Goal: Information Seeking & Learning: Learn about a topic

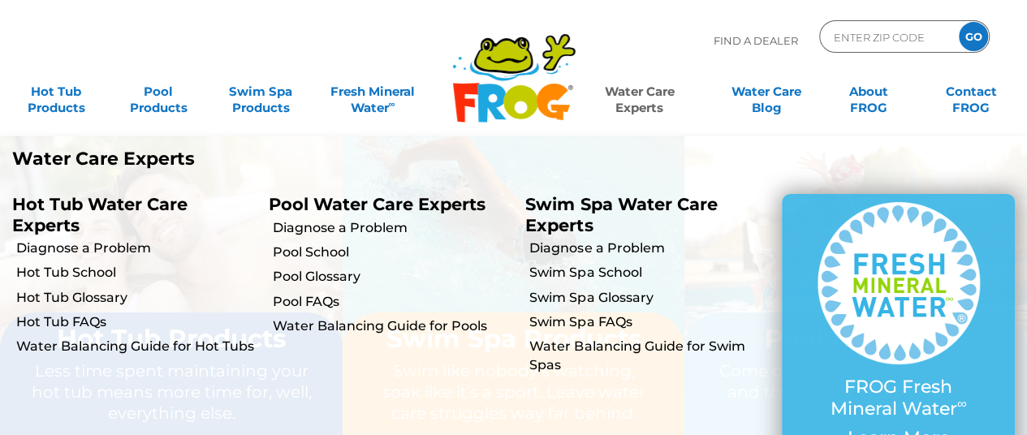
click at [637, 93] on link "Water Care Experts" at bounding box center [639, 92] width 129 height 32
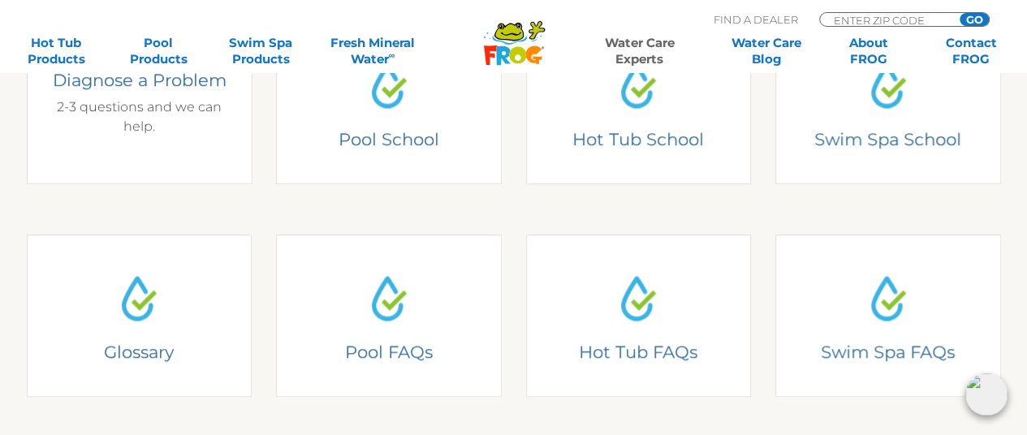
scroll to position [487, 0]
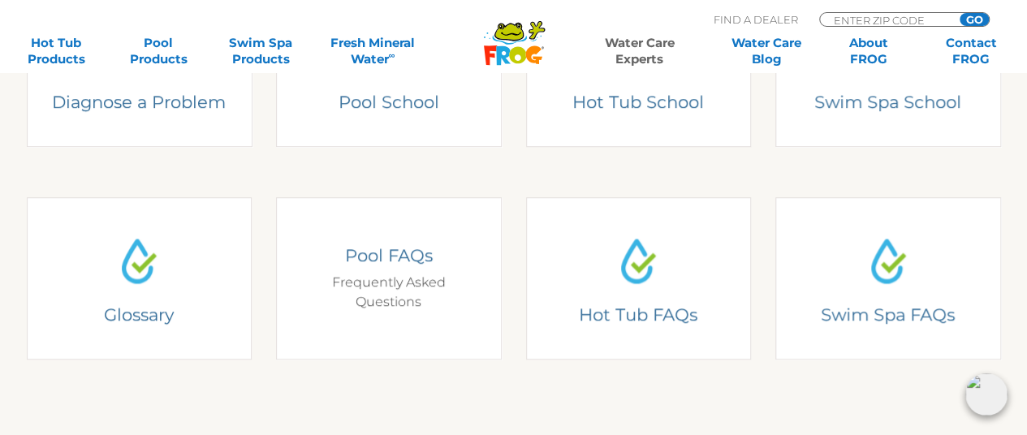
click at [397, 272] on div "Pool FAQs Frequently Asked Questions" at bounding box center [389, 277] width 179 height 67
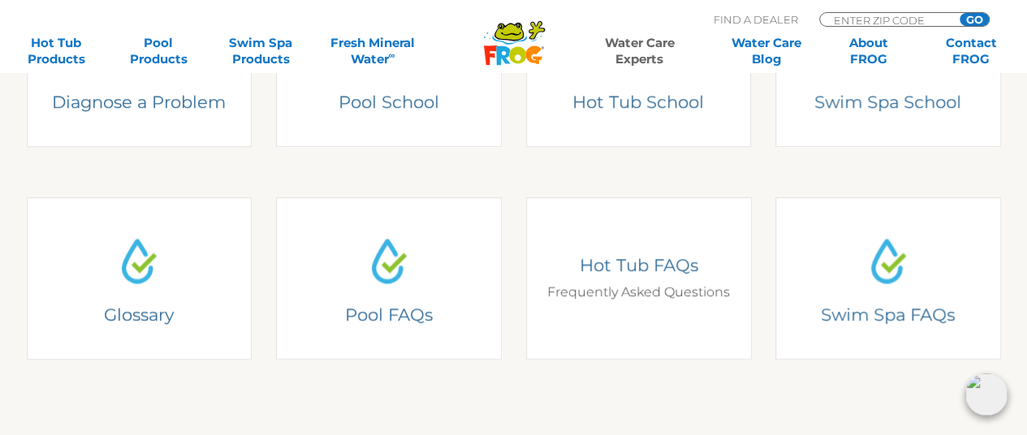
click at [649, 300] on div "Hot Tub FAQs Frequently Asked Questions" at bounding box center [637, 278] width 201 height 48
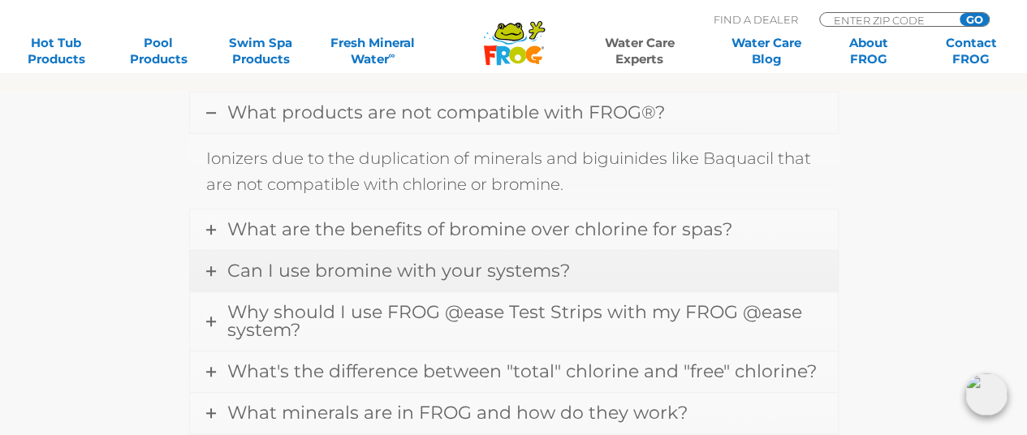
scroll to position [568, 0]
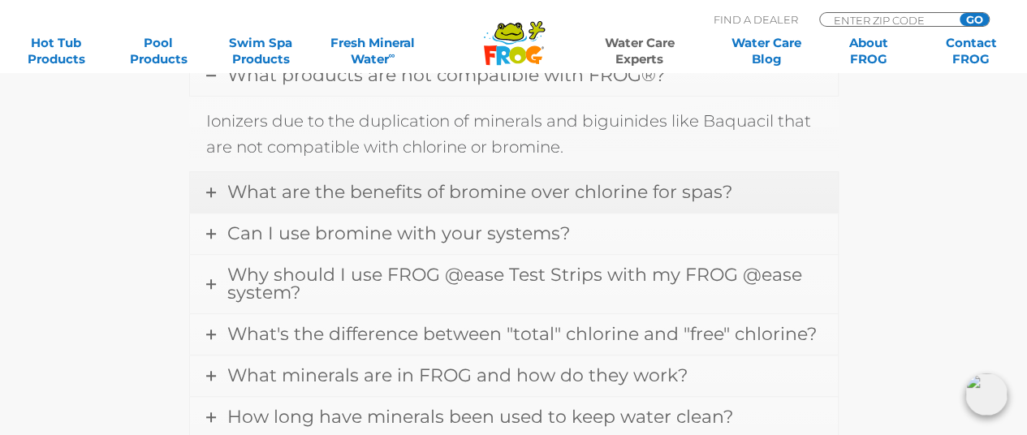
click at [208, 188] on icon at bounding box center [211, 193] width 10 height 10
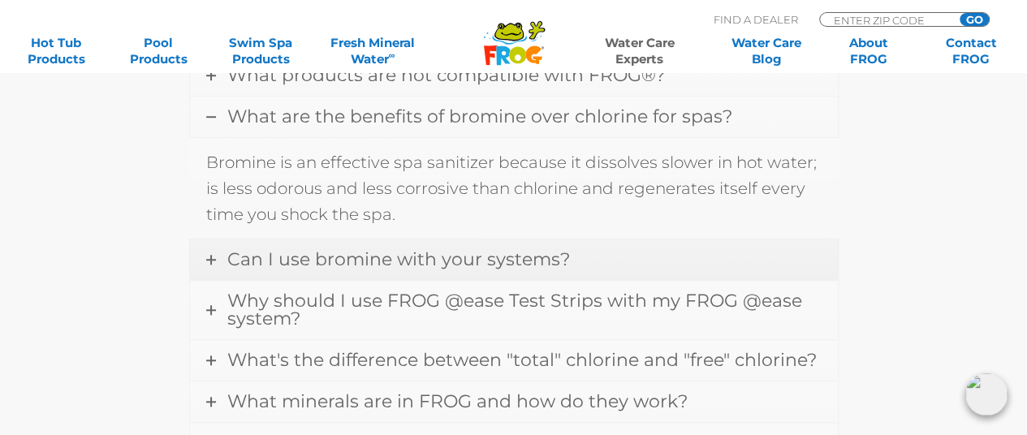
click at [212, 259] on icon at bounding box center [211, 260] width 10 height 10
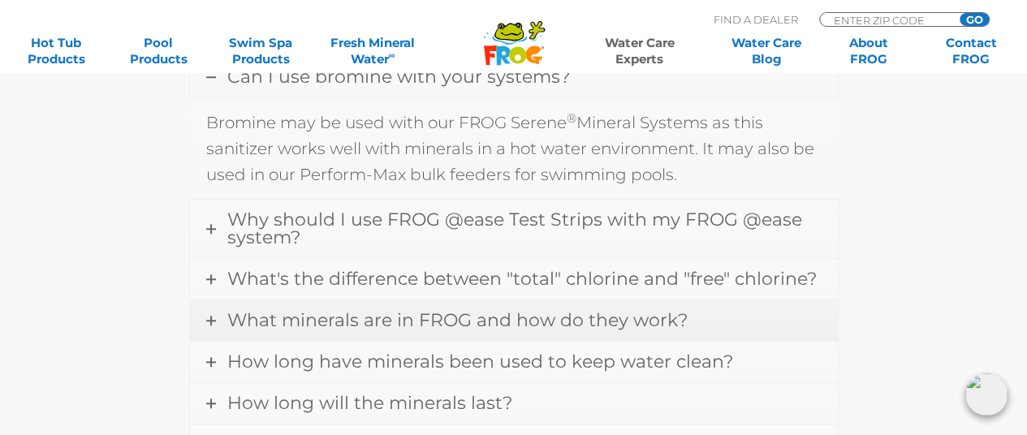
scroll to position [731, 0]
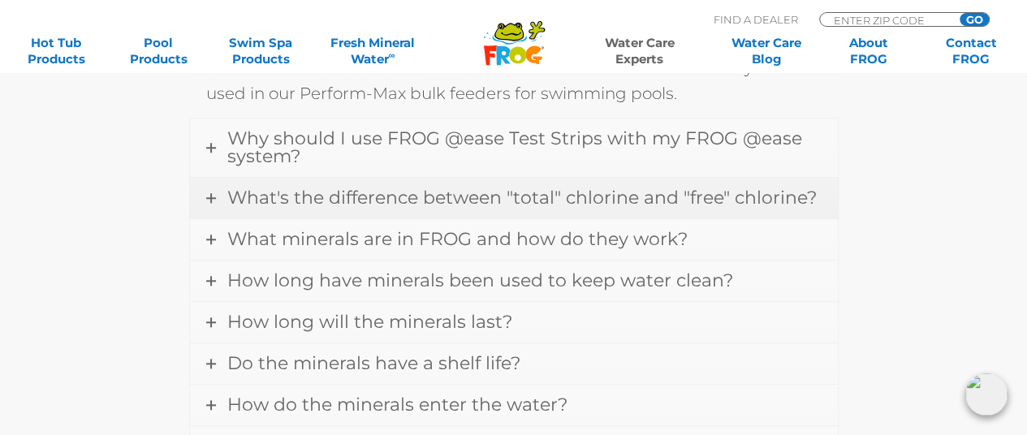
click at [212, 199] on icon at bounding box center [211, 198] width 10 height 10
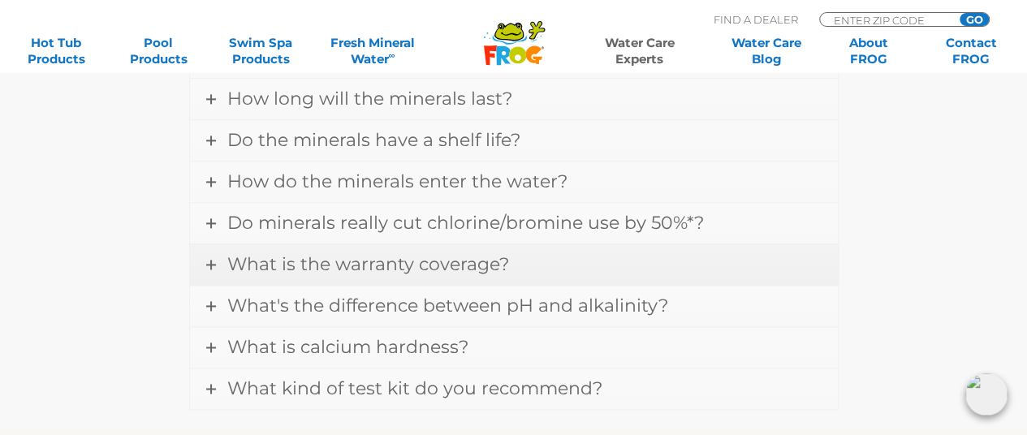
scroll to position [1055, 0]
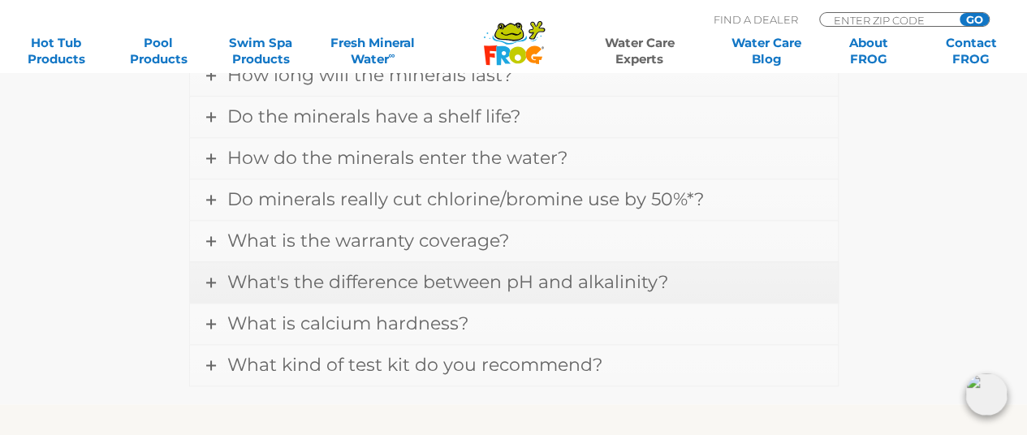
click at [208, 278] on icon at bounding box center [211, 283] width 10 height 10
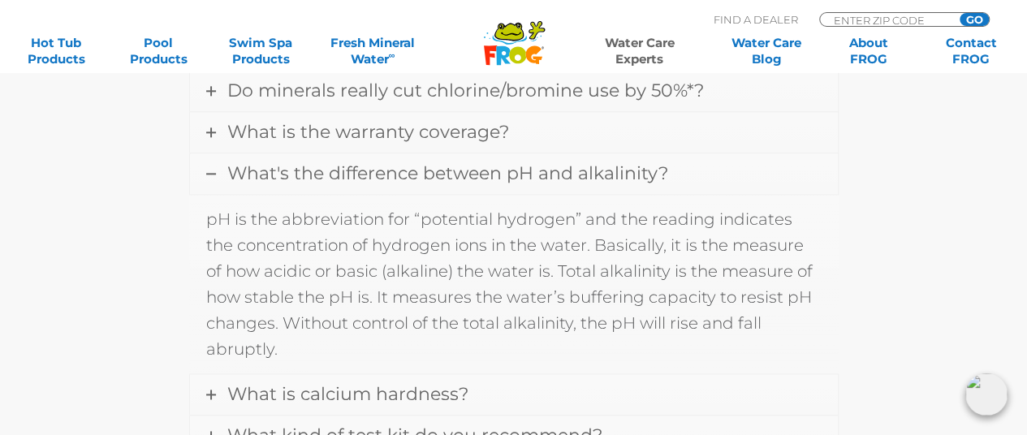
scroll to position [1038, 0]
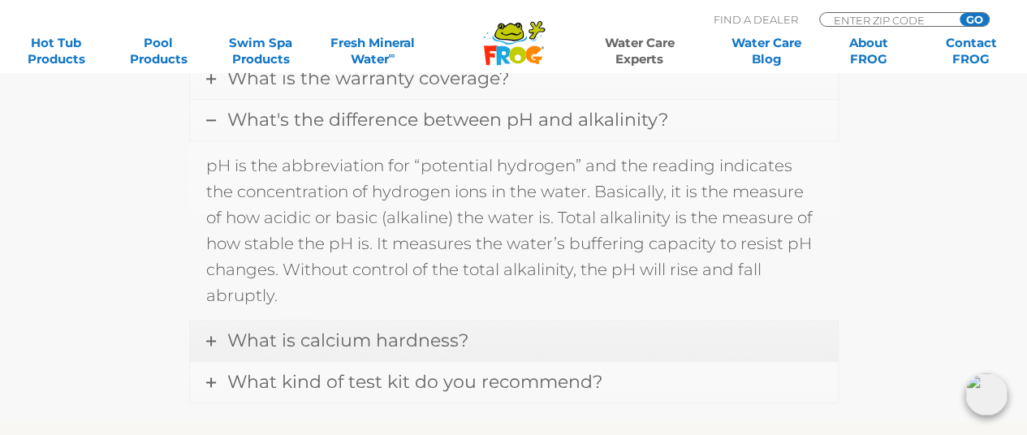
click at [214, 337] on icon at bounding box center [211, 341] width 10 height 10
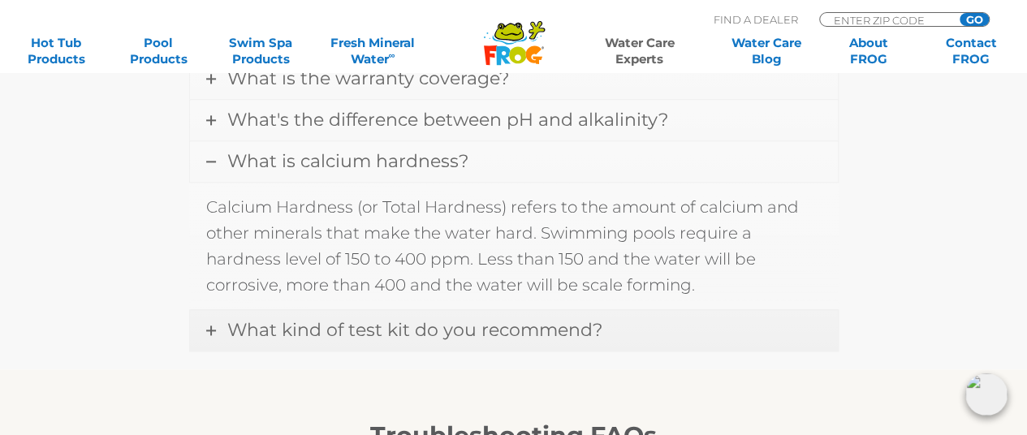
click at [214, 326] on icon at bounding box center [211, 331] width 10 height 10
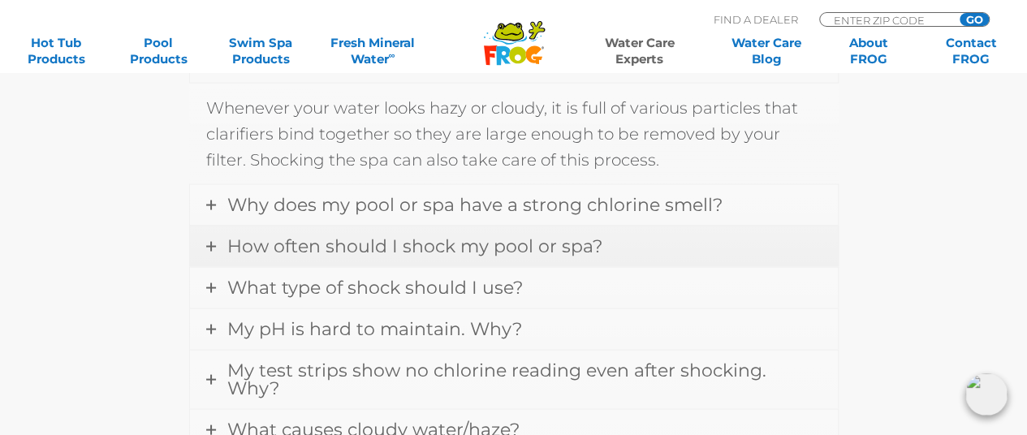
scroll to position [1525, 0]
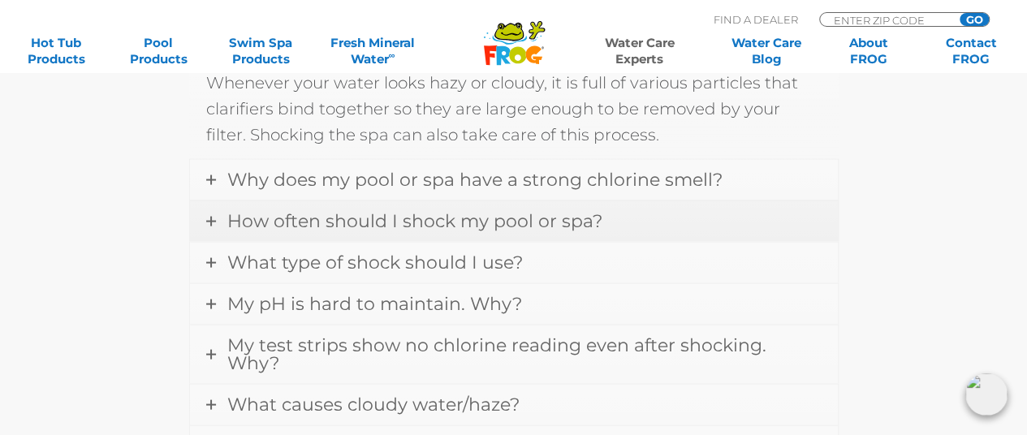
click at [210, 216] on icon at bounding box center [211, 221] width 10 height 10
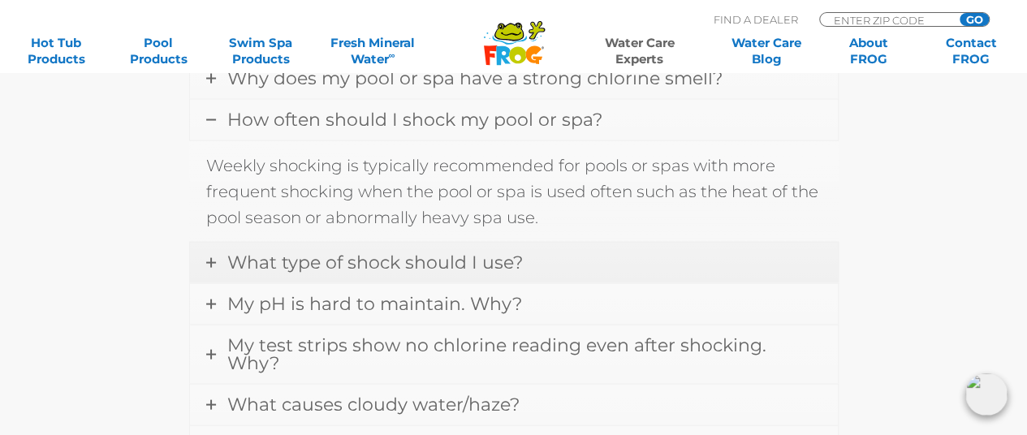
scroll to position [1607, 0]
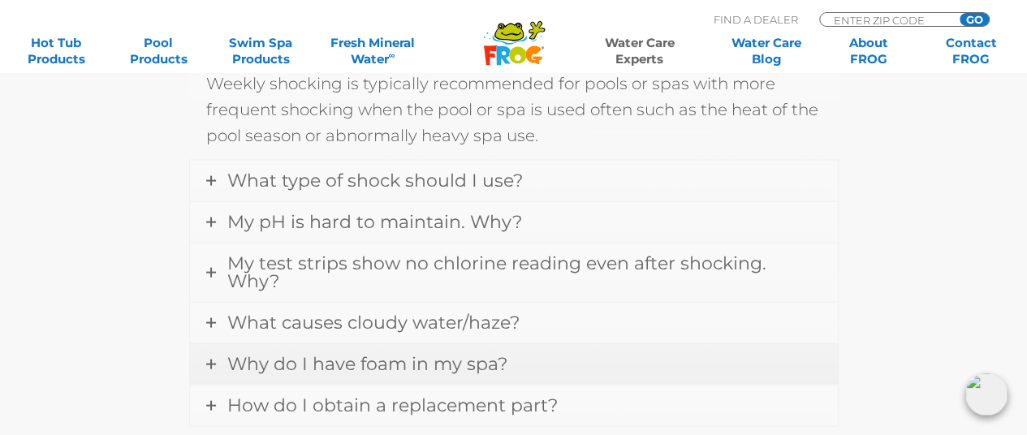
click at [212, 360] on icon at bounding box center [211, 365] width 10 height 10
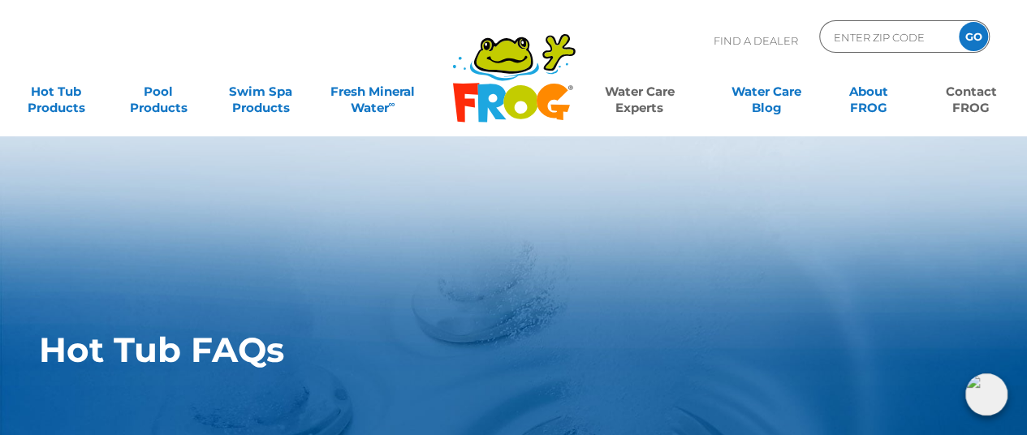
click at [964, 100] on link "Contact FROG" at bounding box center [971, 92] width 80 height 32
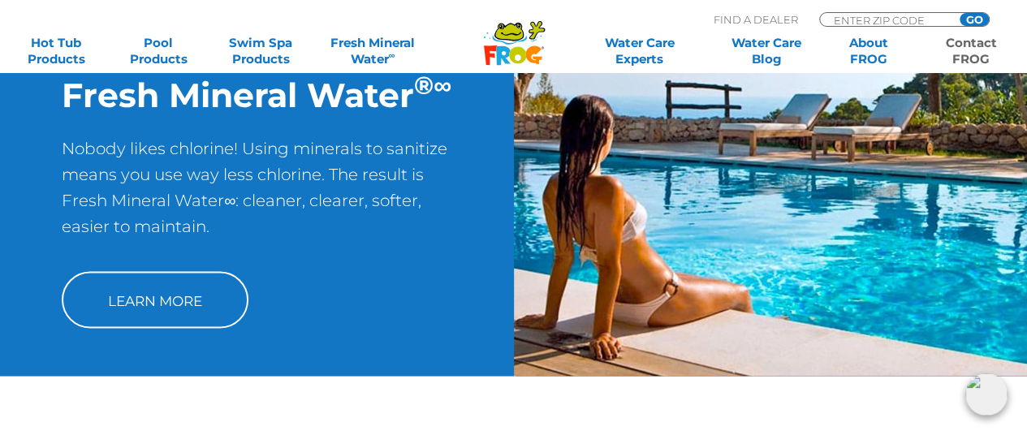
scroll to position [1461, 0]
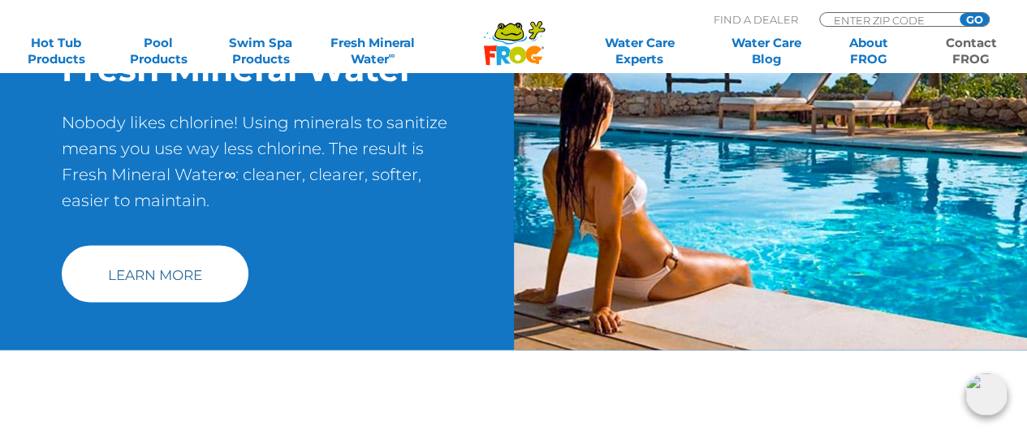
click at [167, 267] on link "Learn More" at bounding box center [155, 273] width 187 height 57
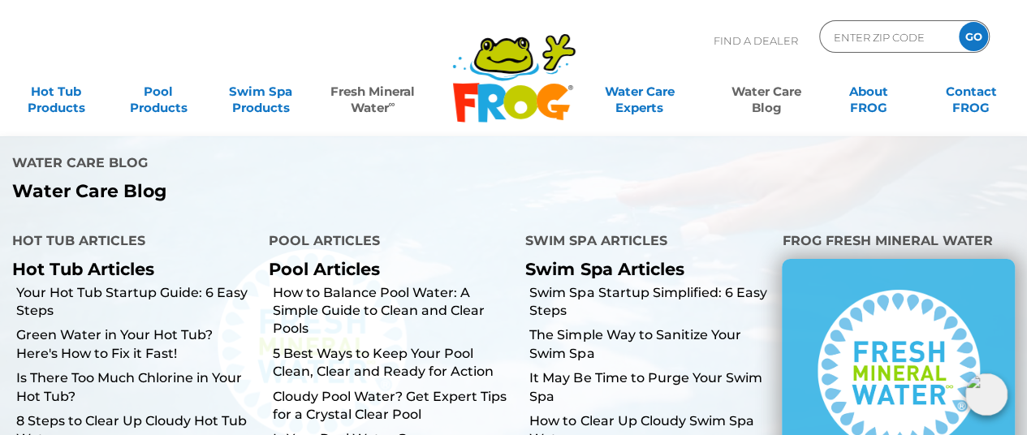
click at [759, 95] on link "Water Care Blog" at bounding box center [767, 92] width 80 height 32
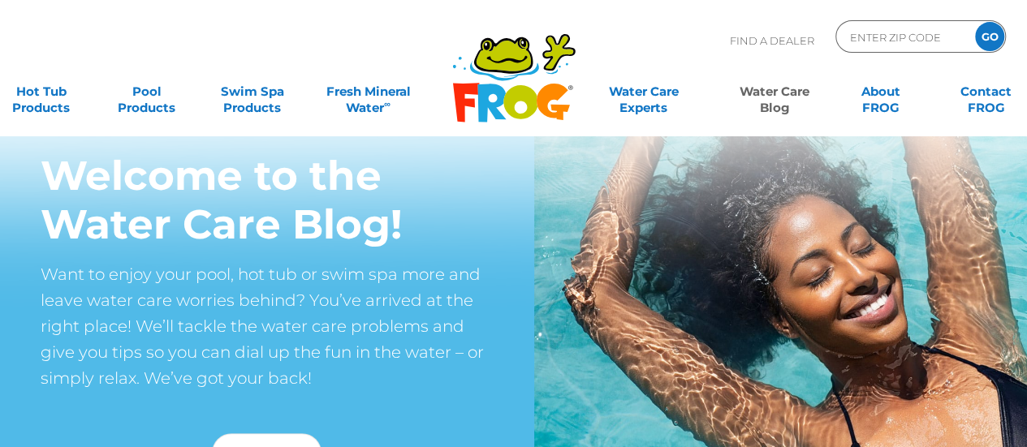
click at [411, 291] on img at bounding box center [513, 159] width 1027 height 318
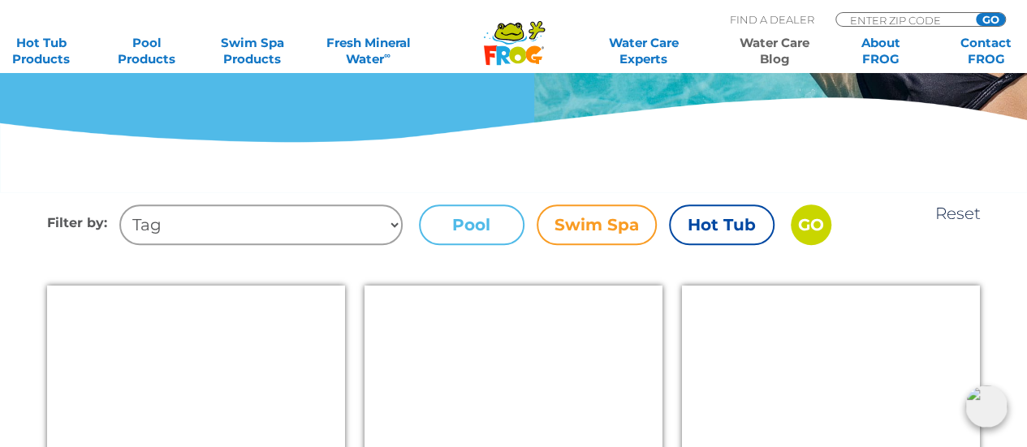
scroll to position [487, 0]
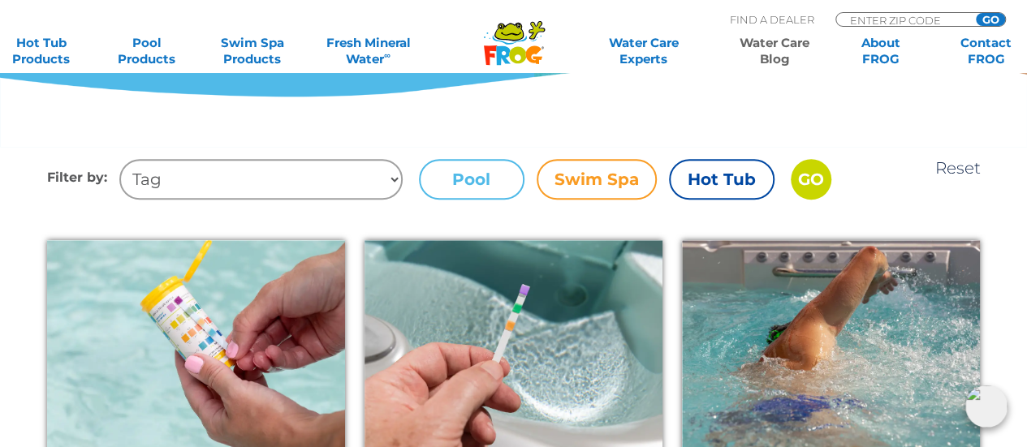
click at [729, 176] on label "Hot Tub" at bounding box center [722, 179] width 106 height 41
click at [0, 0] on input "Hot Tub" at bounding box center [0, 0] width 0 height 0
click at [805, 171] on input "GO" at bounding box center [811, 179] width 41 height 41
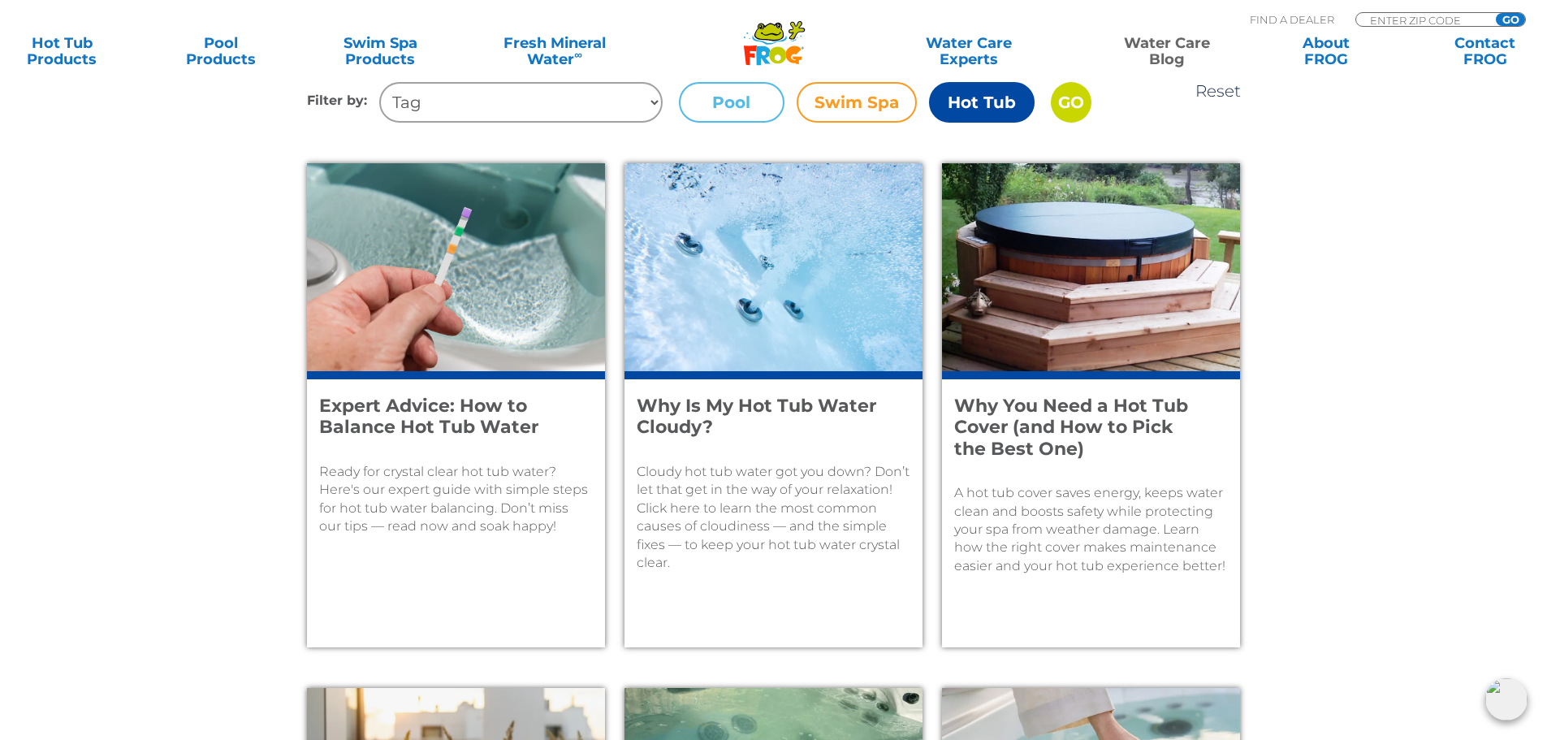
scroll to position [598, 0]
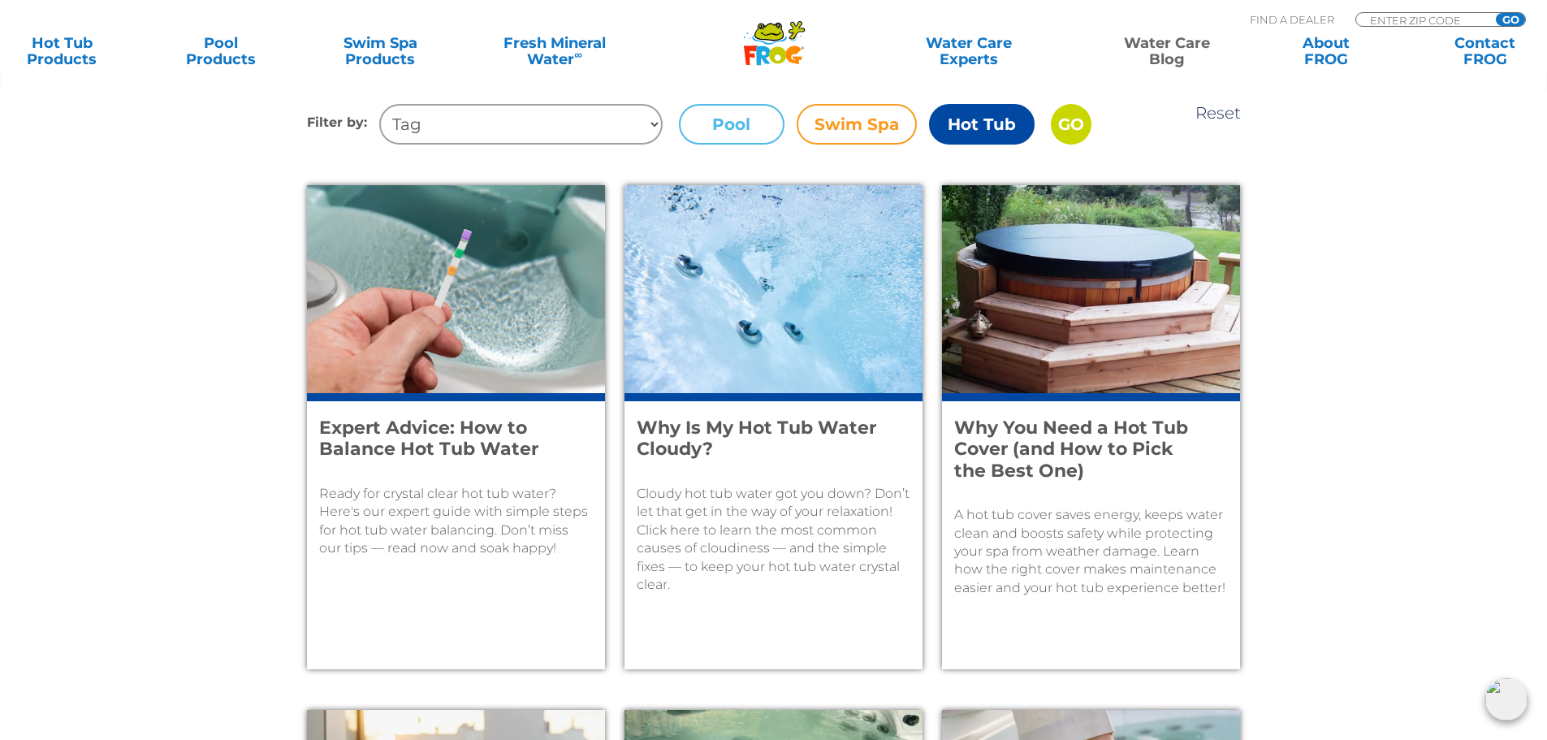
click at [416, 446] on h4 "Expert Advice: How to Balance Hot Tub Water" at bounding box center [445, 438] width 252 height 43
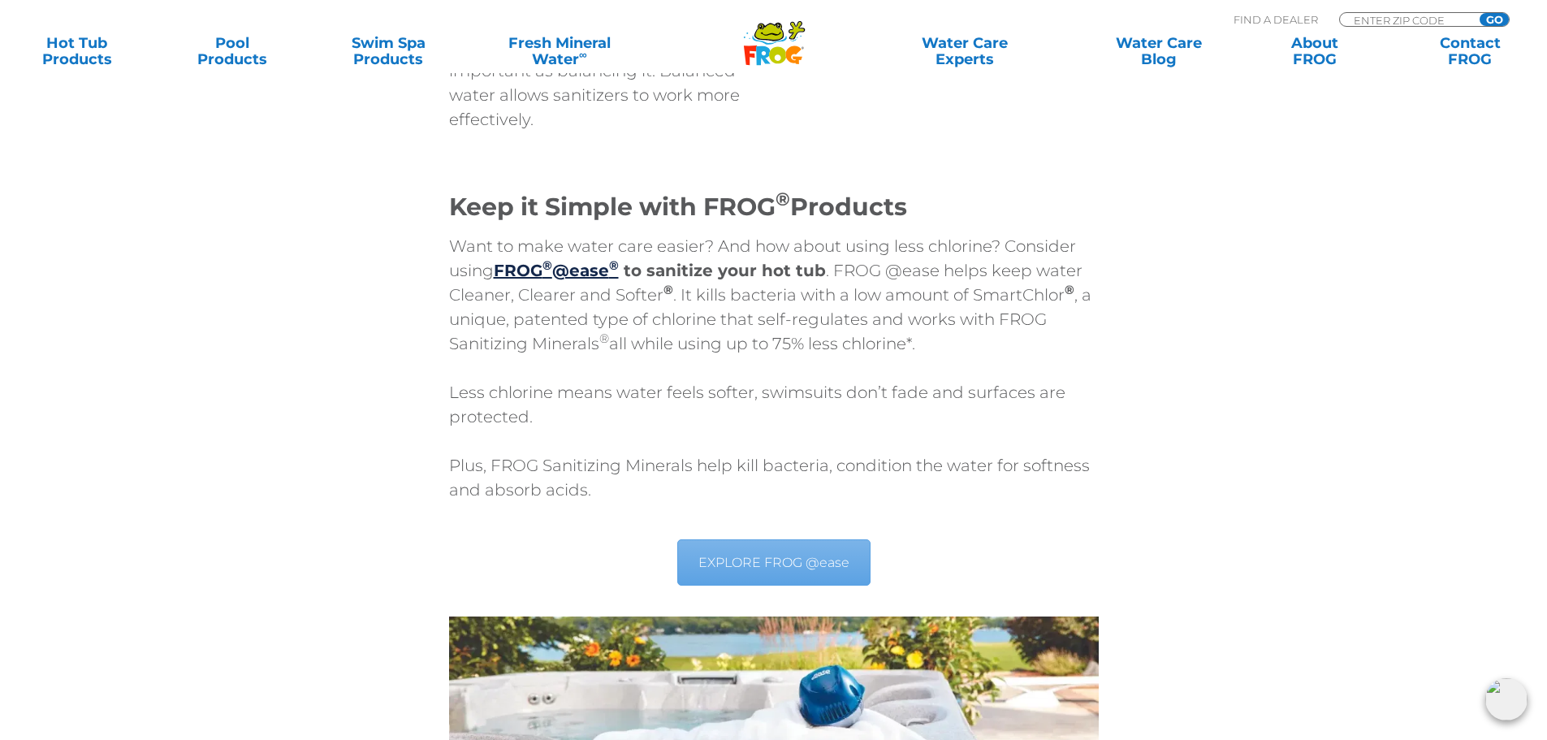
scroll to position [5521, 0]
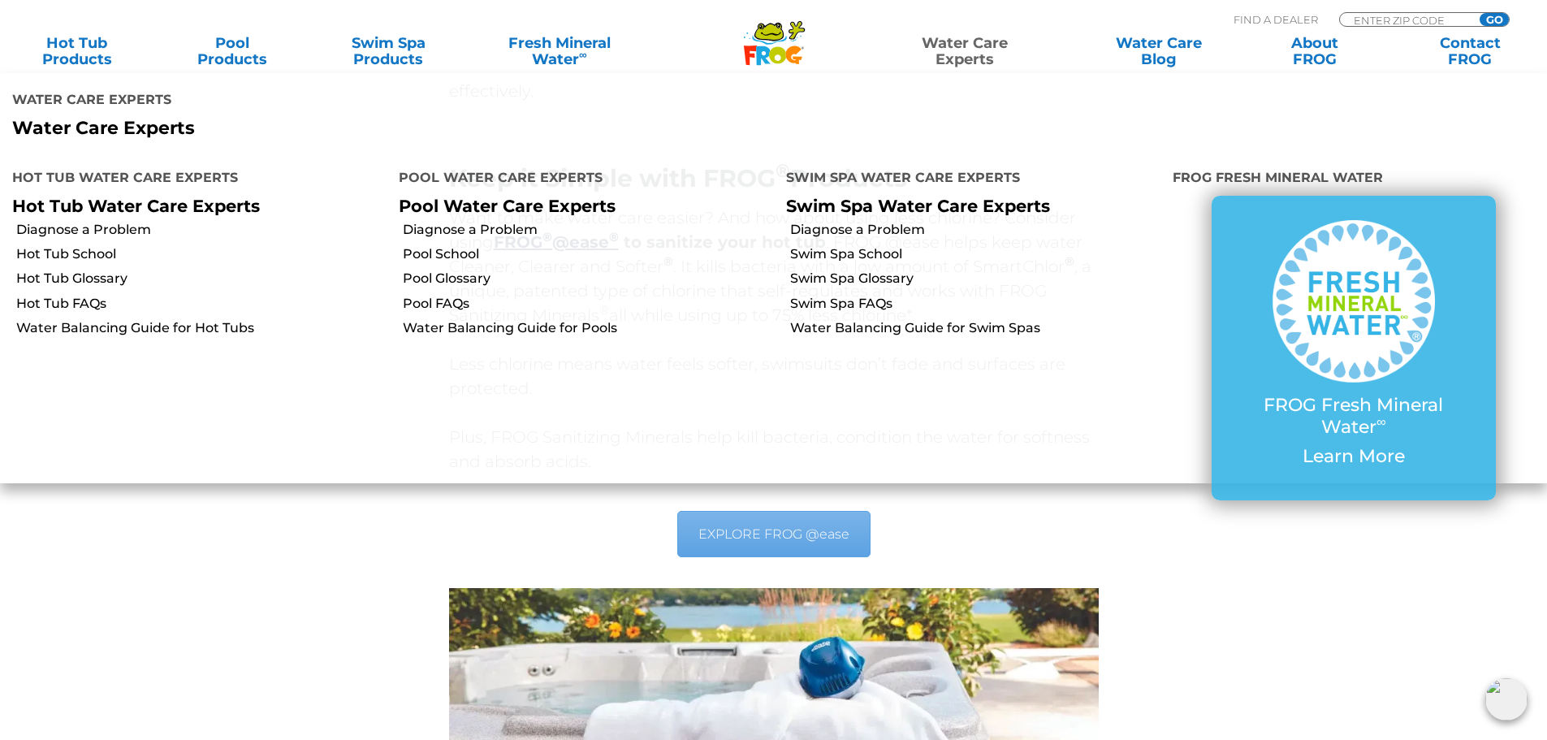
click at [955, 50] on link "Water Care Experts" at bounding box center [964, 51] width 196 height 32
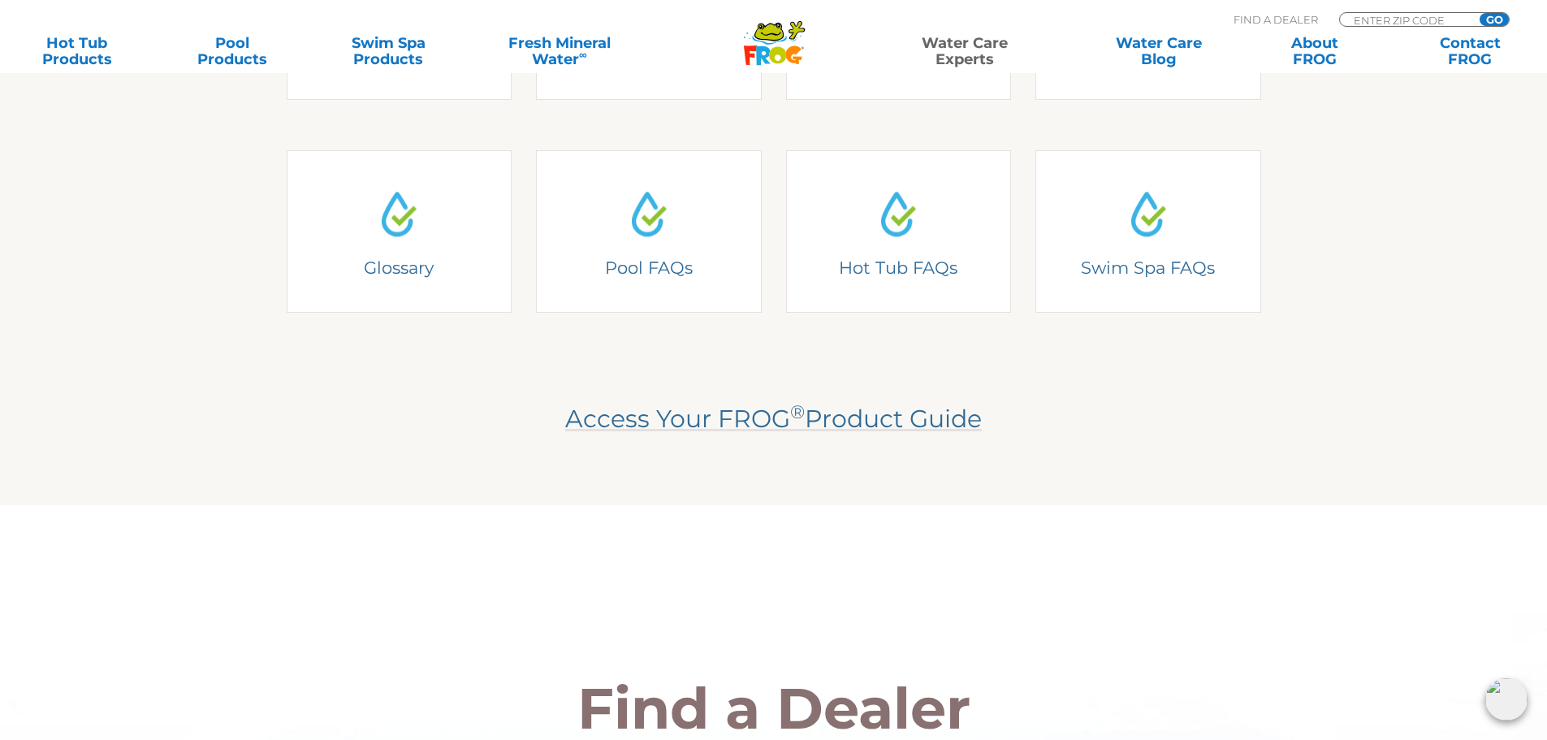
scroll to position [494, 0]
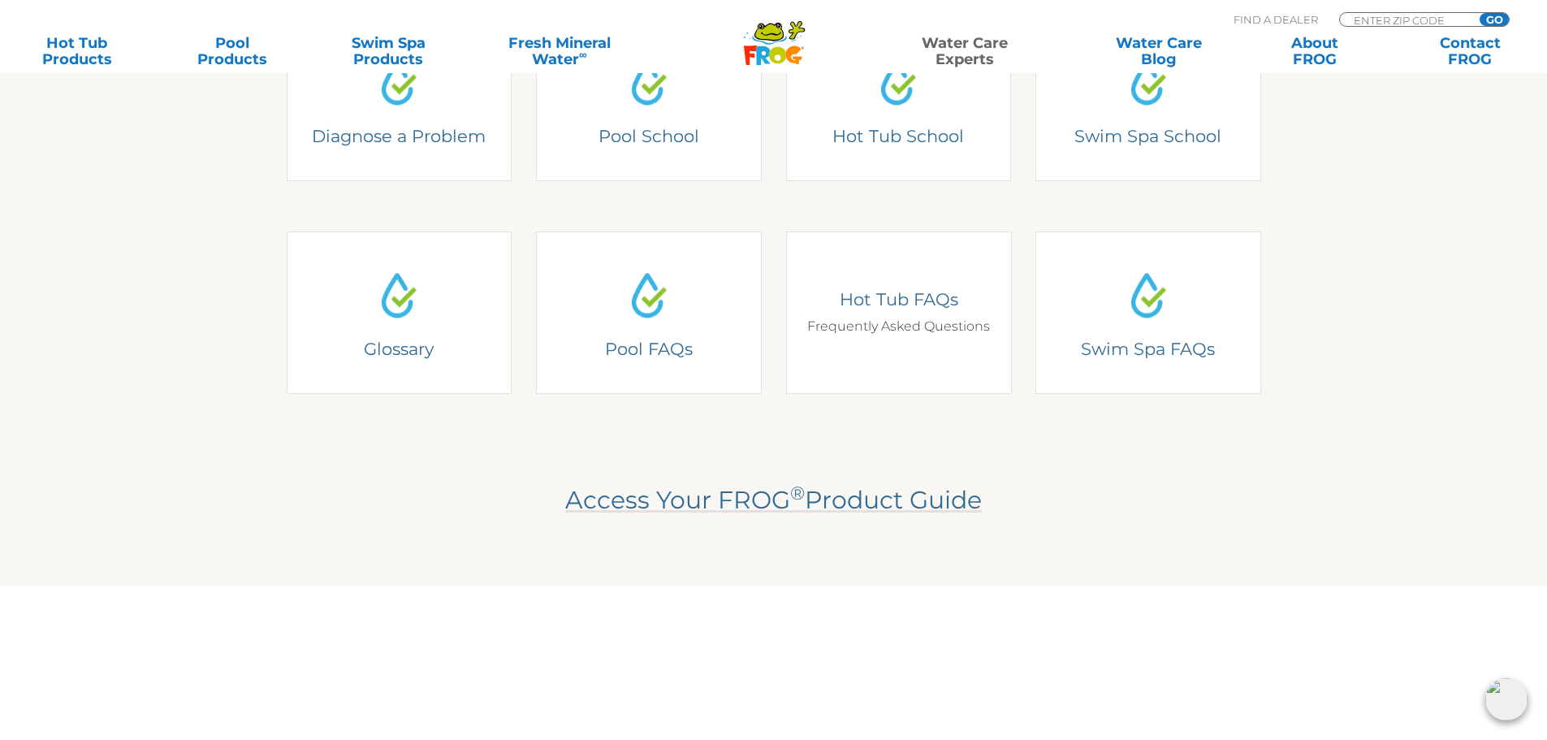
click at [891, 290] on h4 "Hot Tub FAQs" at bounding box center [897, 299] width 201 height 22
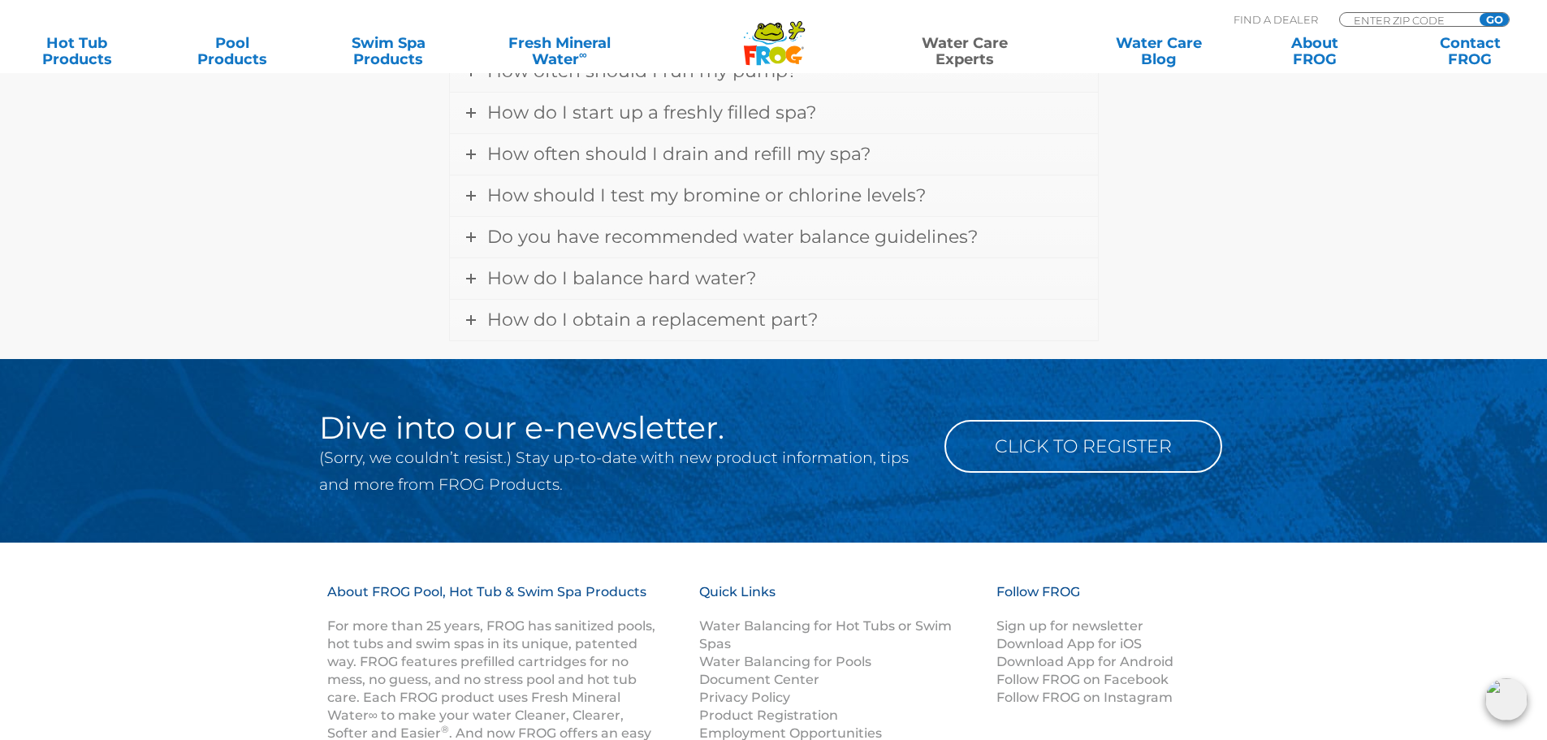
scroll to position [2143, 0]
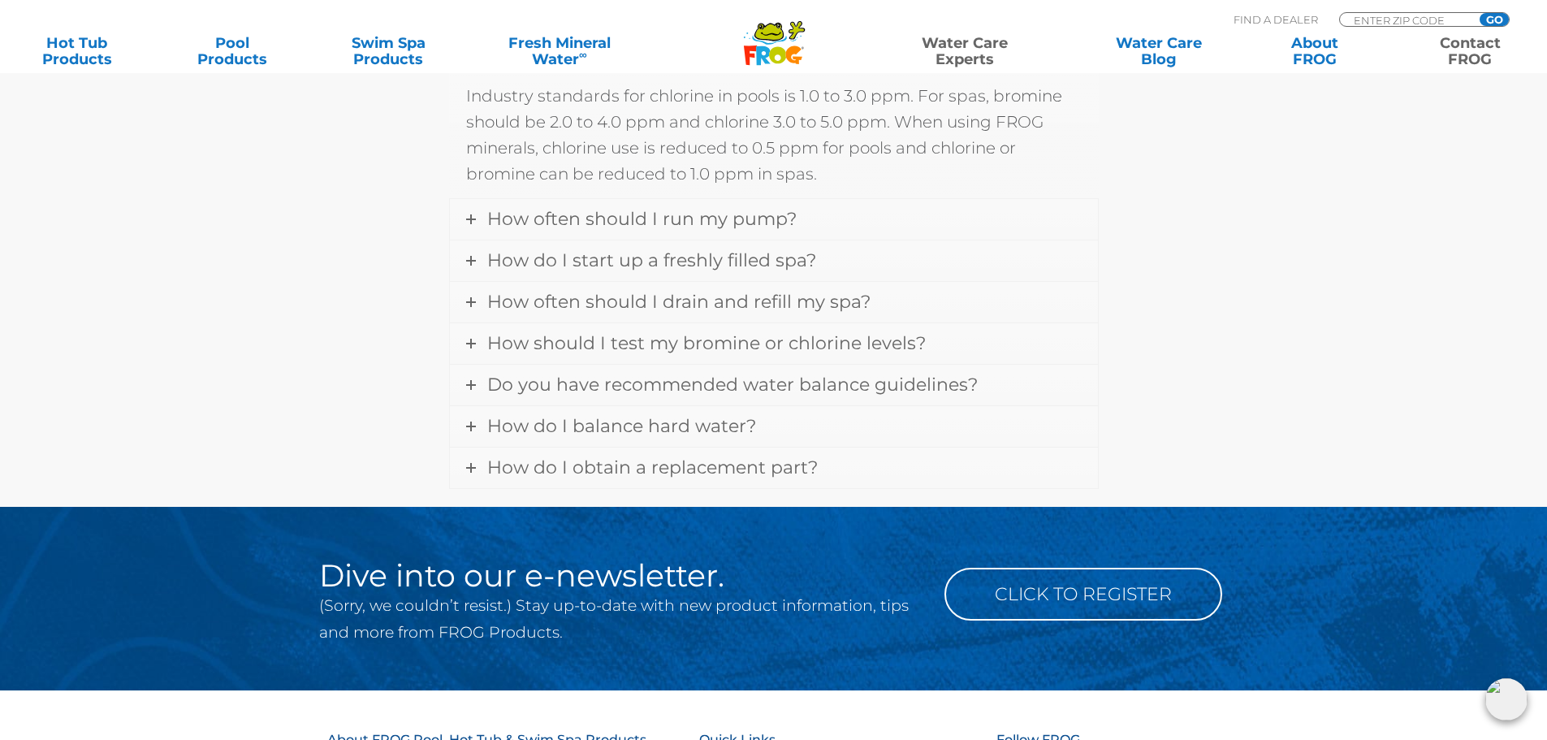
click at [1472, 51] on link "Contact FROG" at bounding box center [1469, 51] width 121 height 32
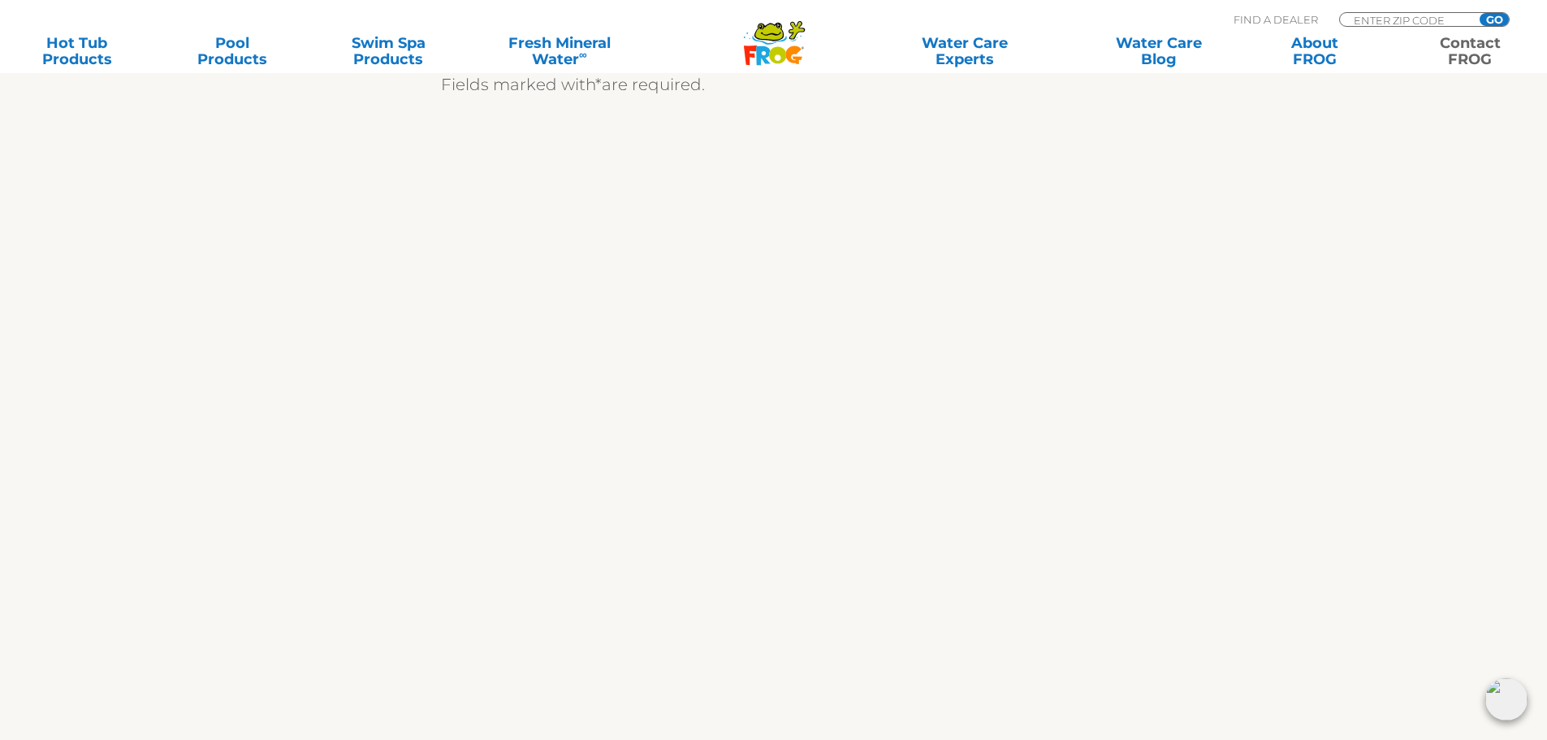
scroll to position [649, 0]
